Goal: Transaction & Acquisition: Purchase product/service

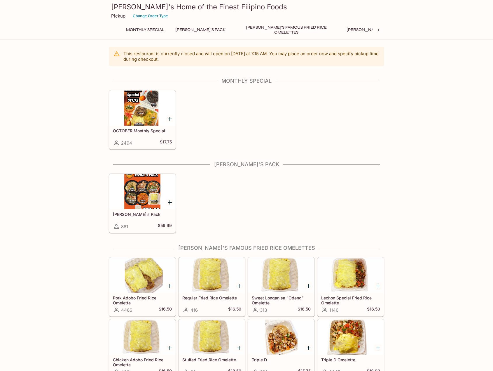
click at [141, 121] on div at bounding box center [142, 107] width 66 height 35
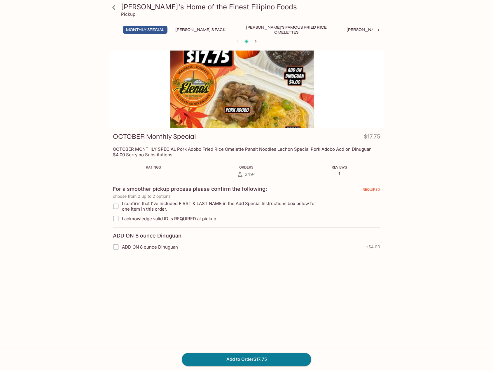
click at [246, 111] on div at bounding box center [247, 88] width 276 height 77
click at [244, 102] on div at bounding box center [247, 88] width 276 height 77
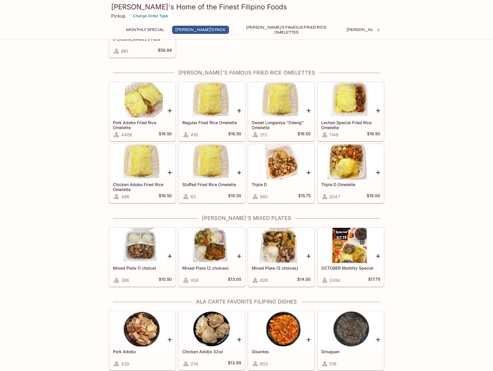
scroll to position [233, 0]
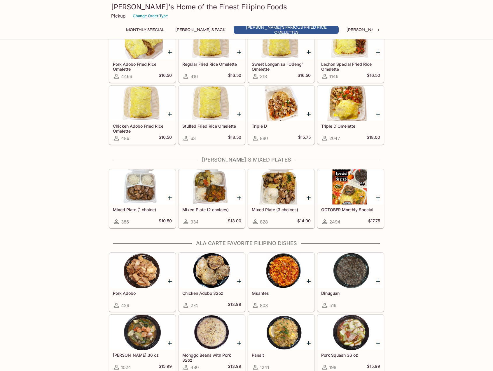
click at [357, 203] on div at bounding box center [351, 186] width 66 height 35
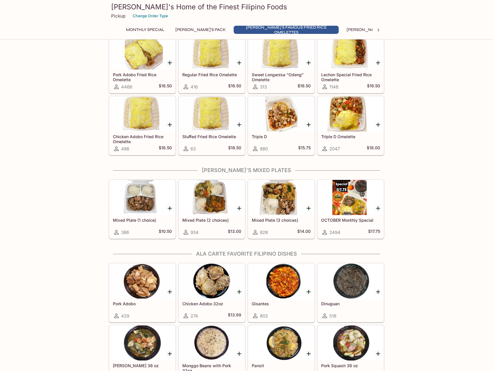
scroll to position [225, 0]
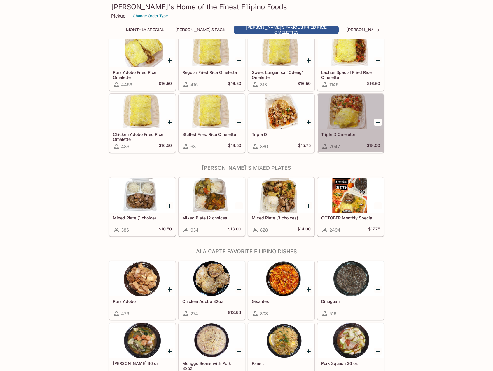
click at [351, 105] on div at bounding box center [351, 111] width 66 height 35
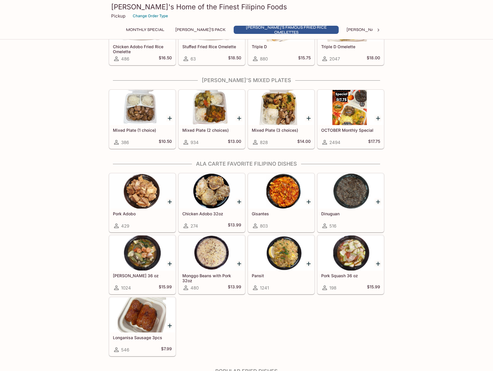
scroll to position [196, 0]
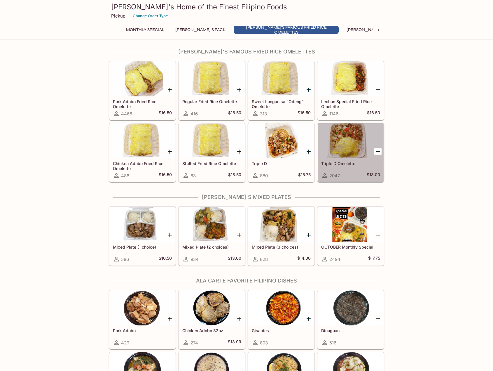
click at [353, 156] on div at bounding box center [351, 140] width 66 height 35
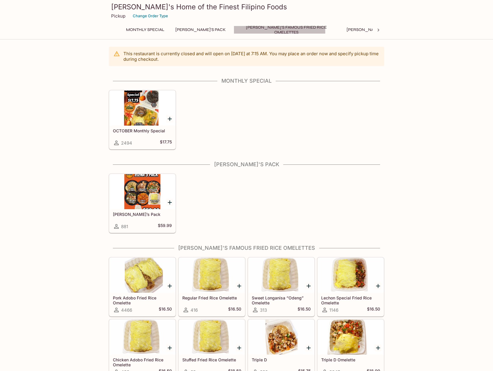
click at [253, 32] on button "[PERSON_NAME]'s Famous Fried Rice Omelettes" at bounding box center [286, 30] width 105 height 8
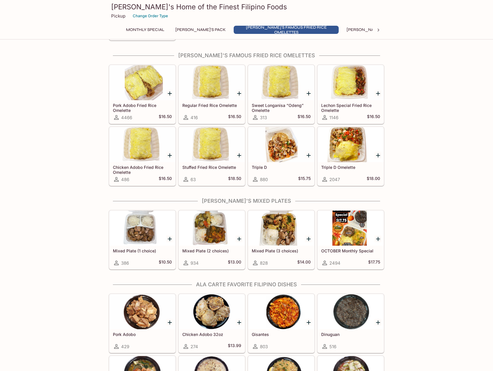
scroll to position [195, 0]
